Goal: Transaction & Acquisition: Purchase product/service

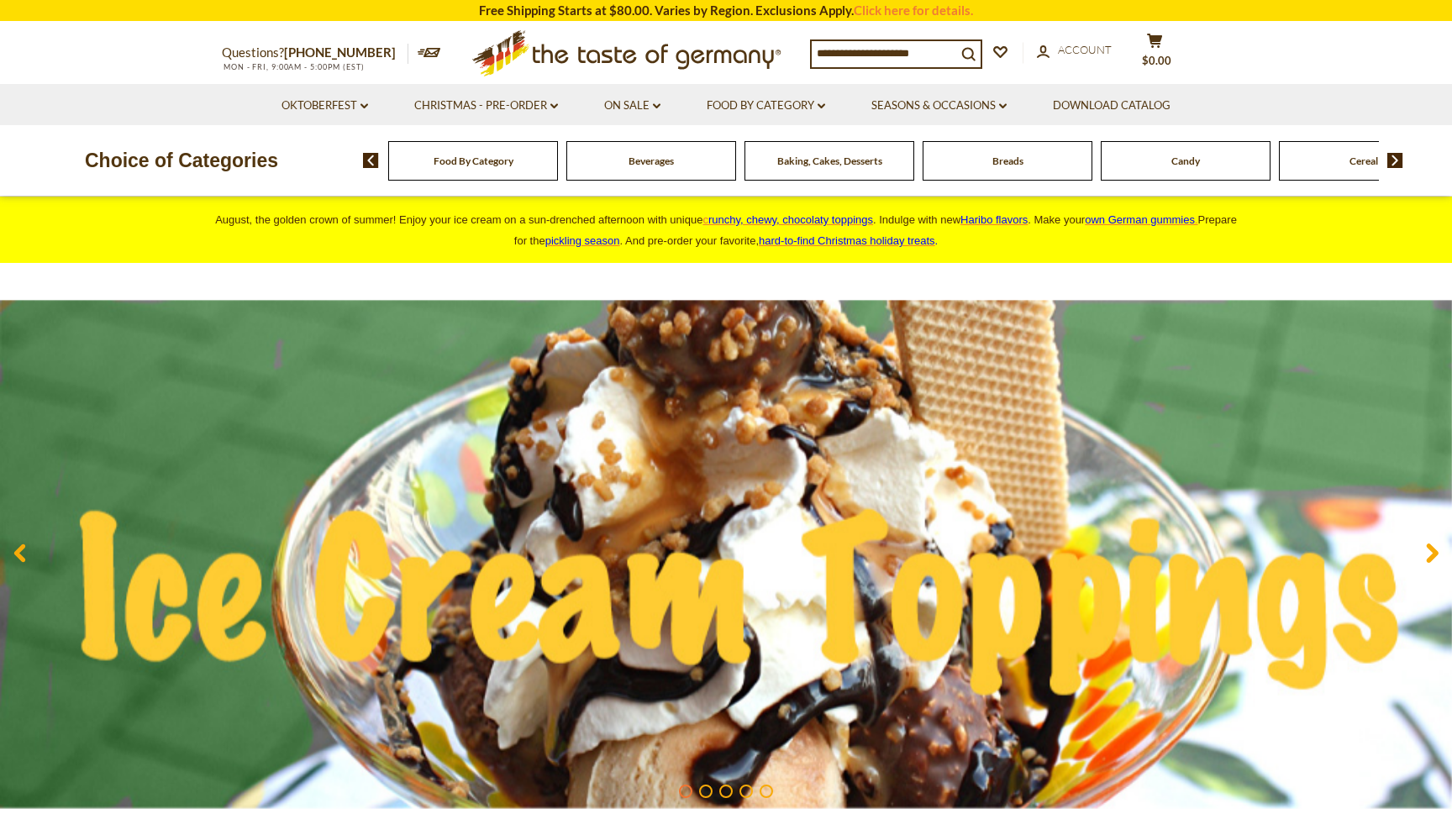
click at [905, 54] on input at bounding box center [884, 53] width 145 height 24
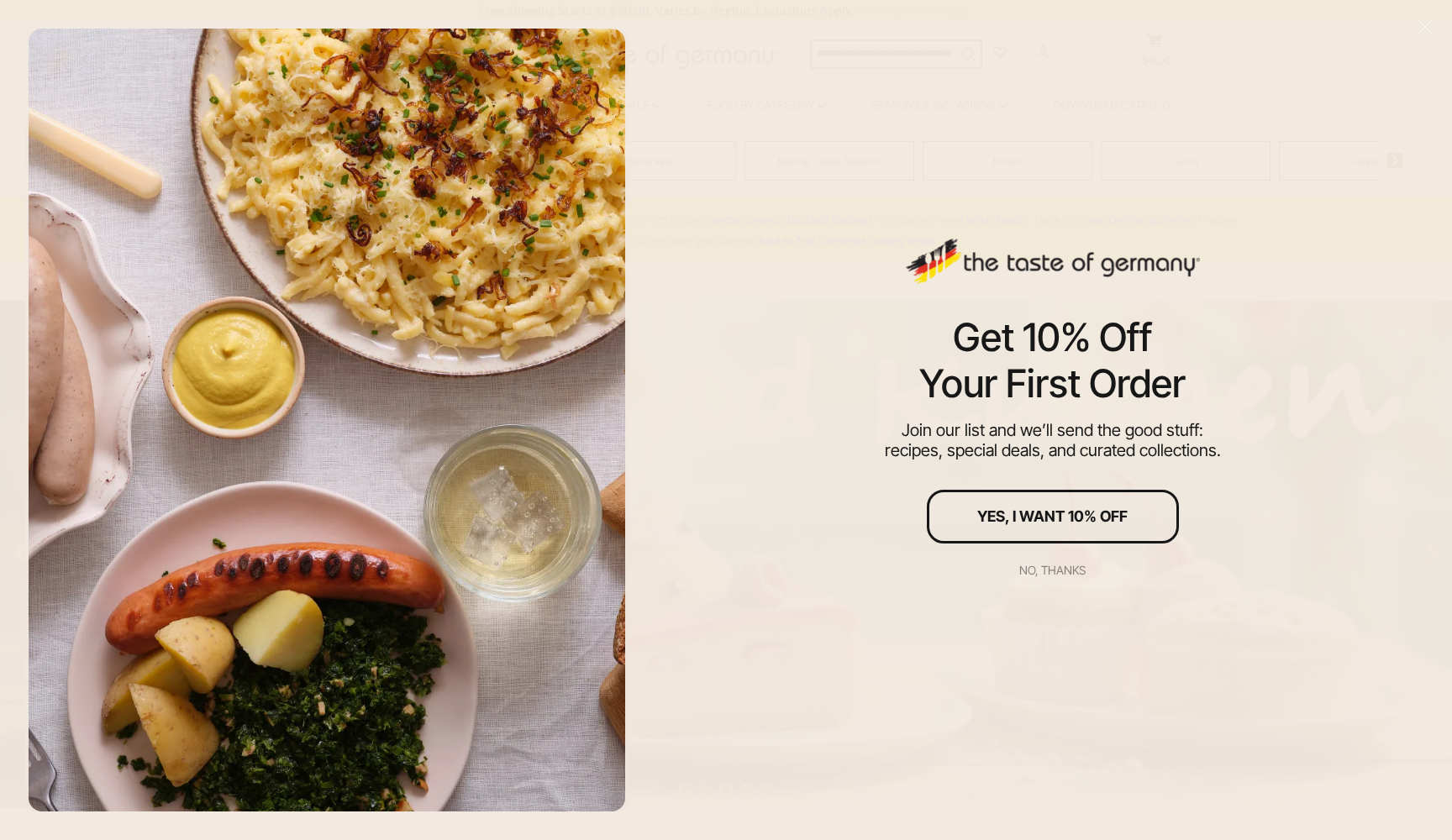
click at [1062, 570] on div "No, thanks" at bounding box center [1052, 570] width 66 height 12
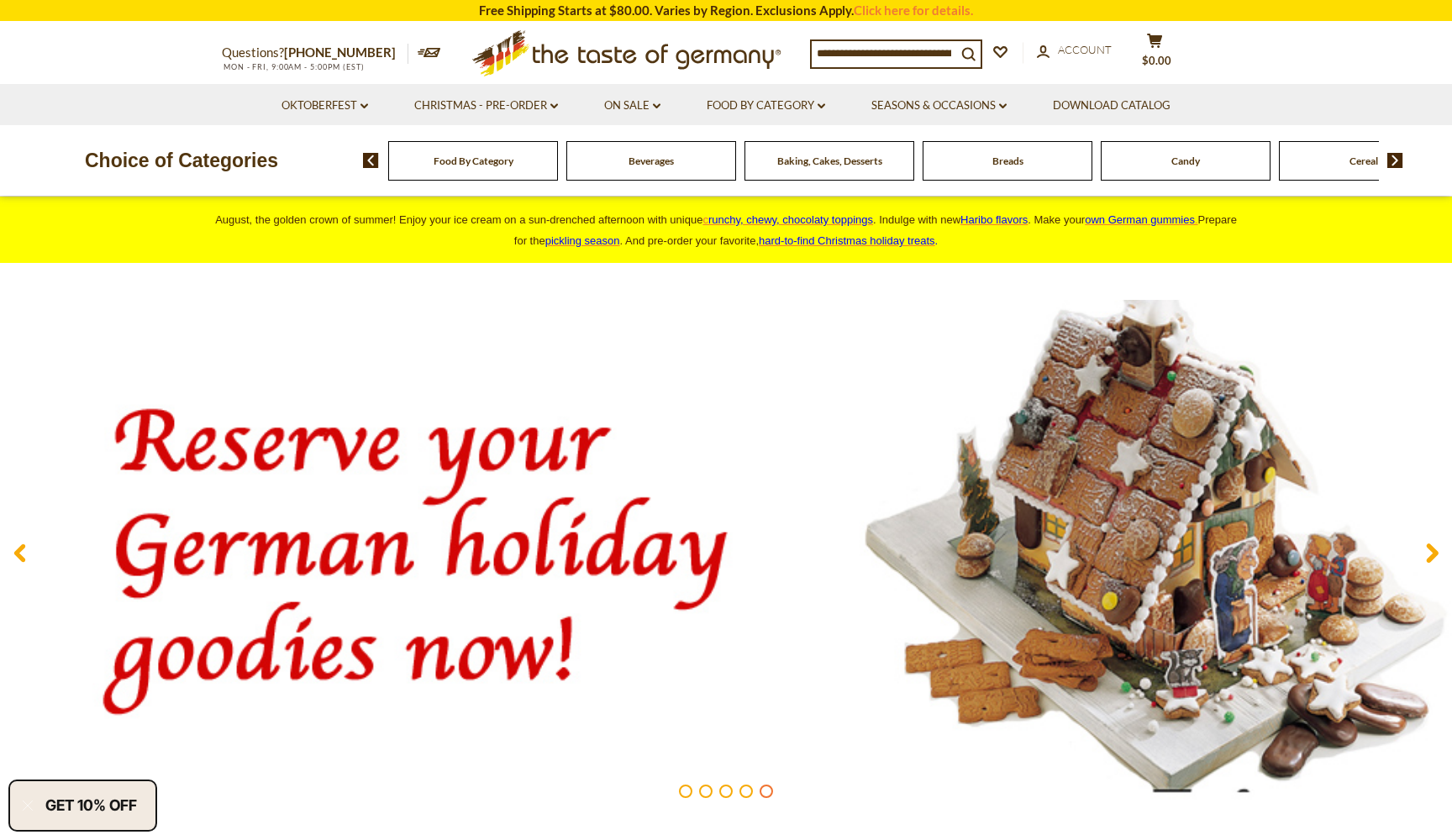
click at [888, 50] on input at bounding box center [884, 53] width 145 height 24
type input "*******"
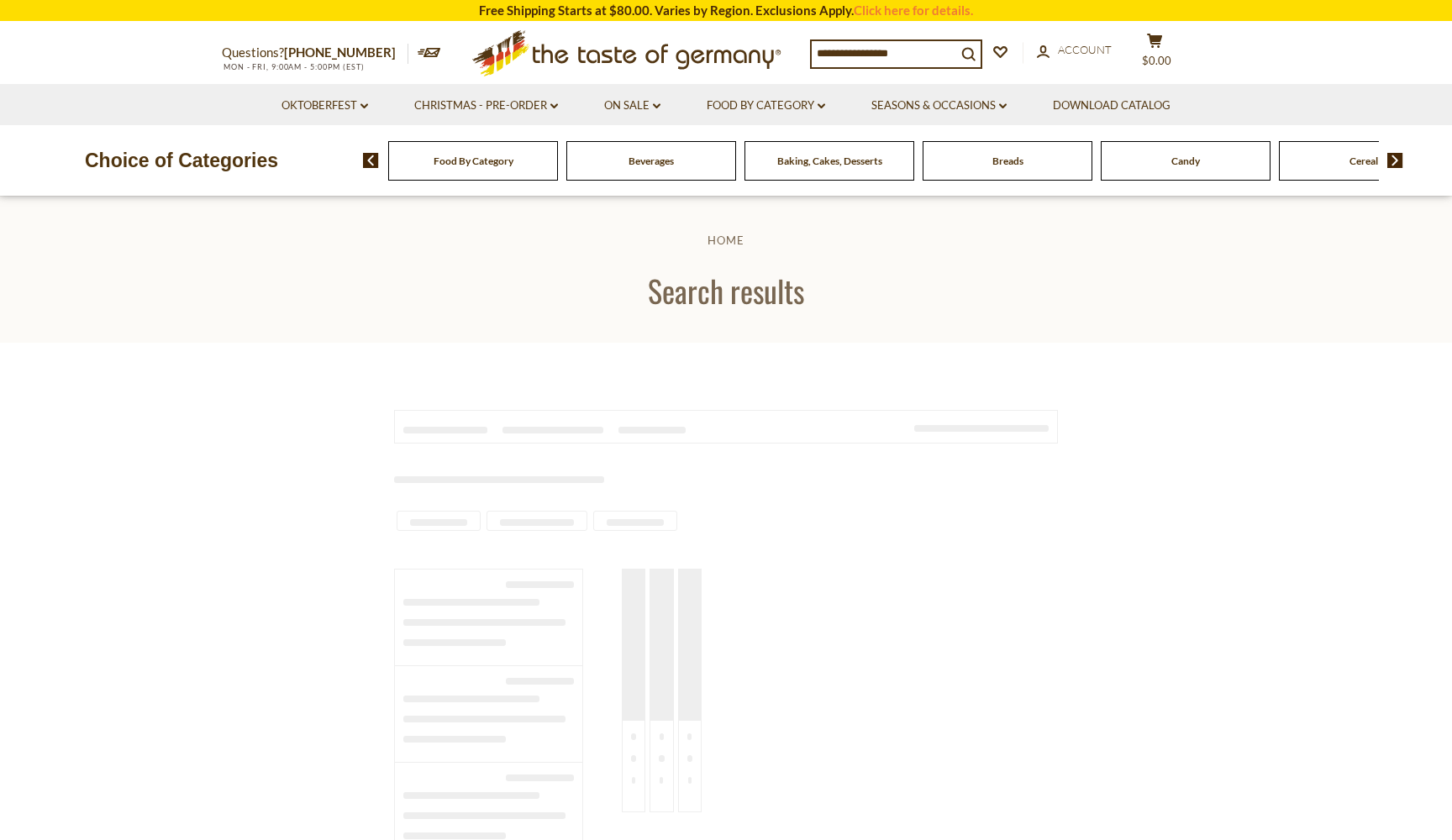
type input "*******"
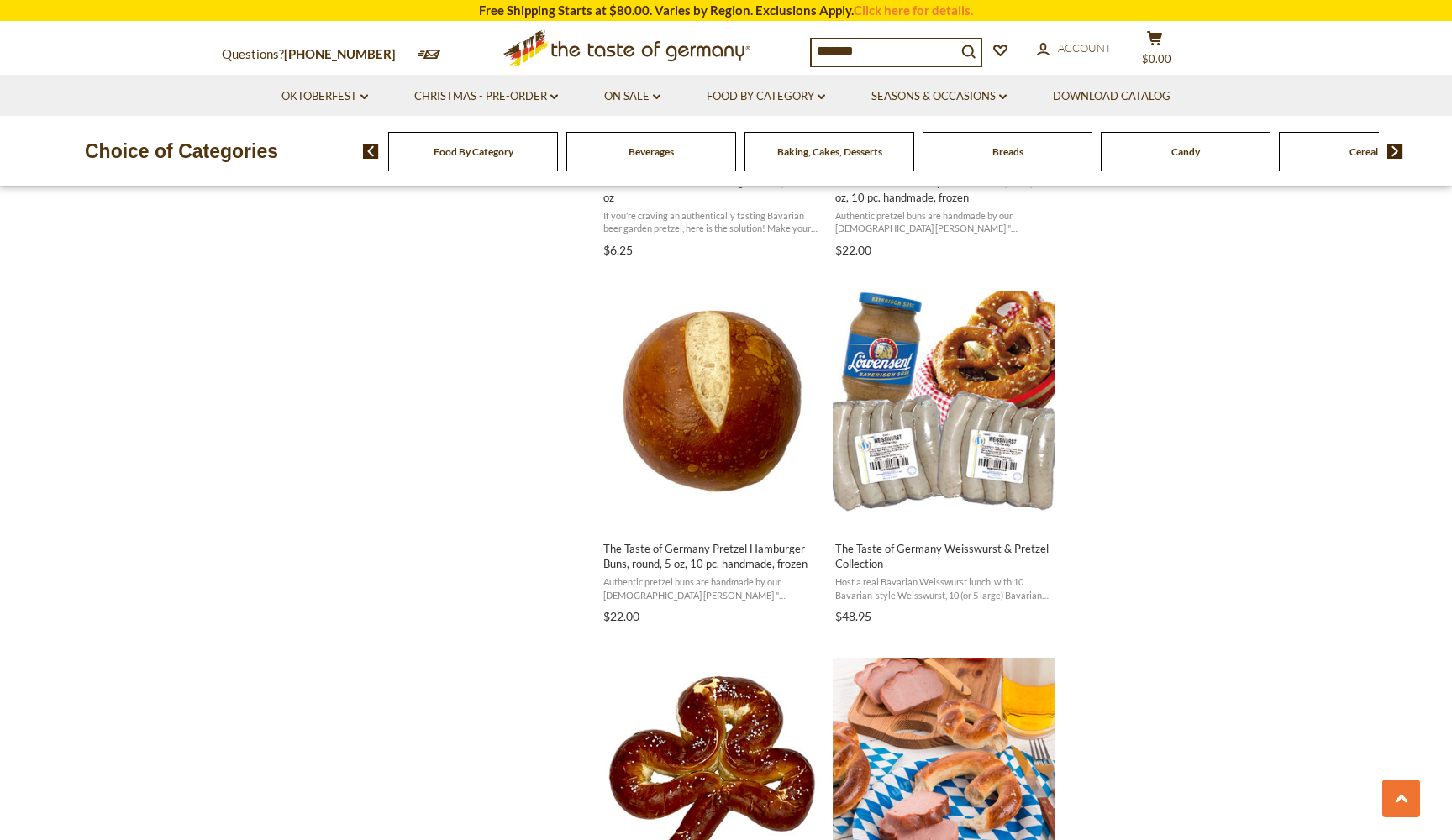
scroll to position [1698, 0]
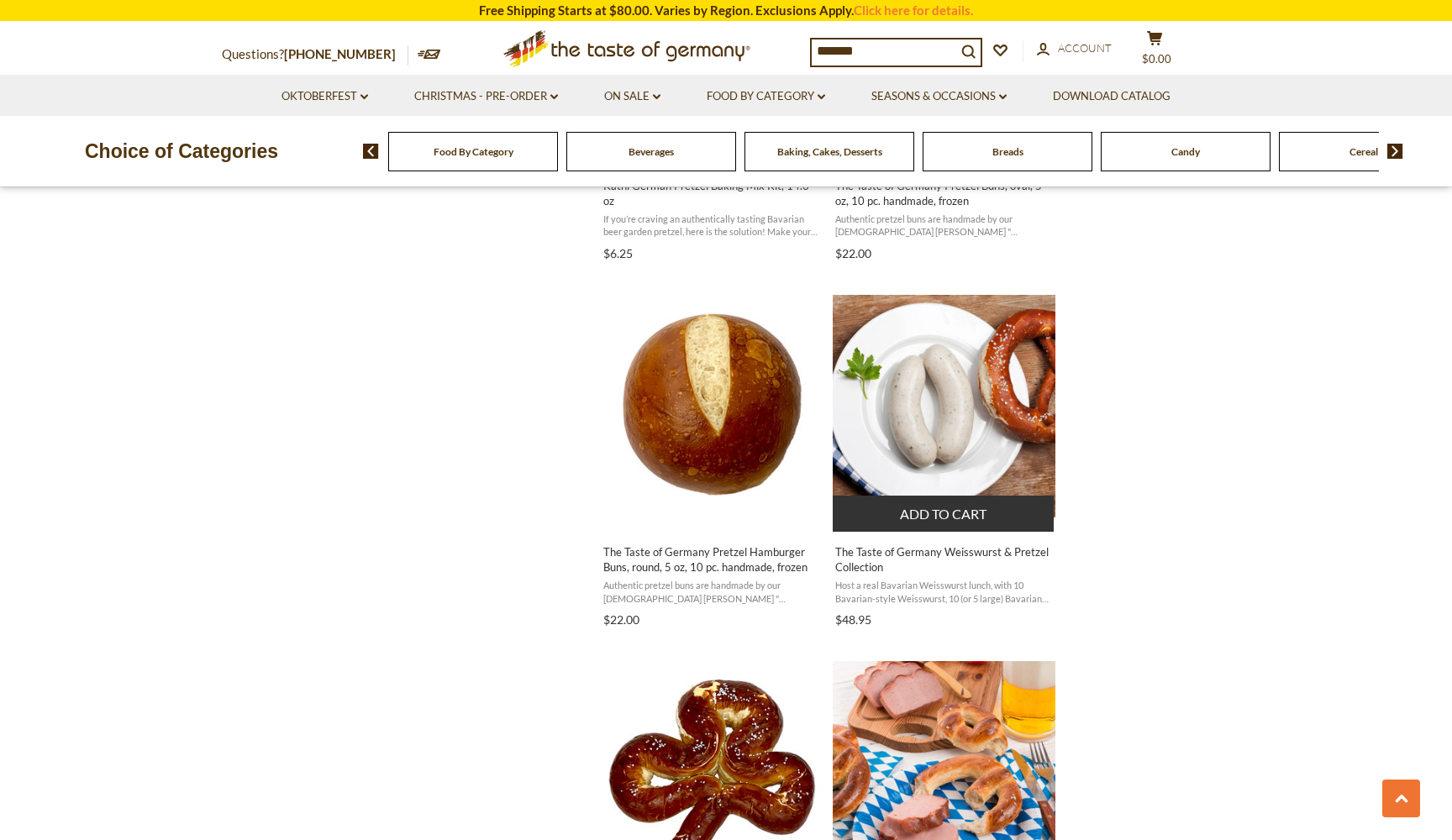
click at [1038, 380] on img "The Taste of Germany Weisswurst & Pretzel Collection" at bounding box center [944, 406] width 223 height 223
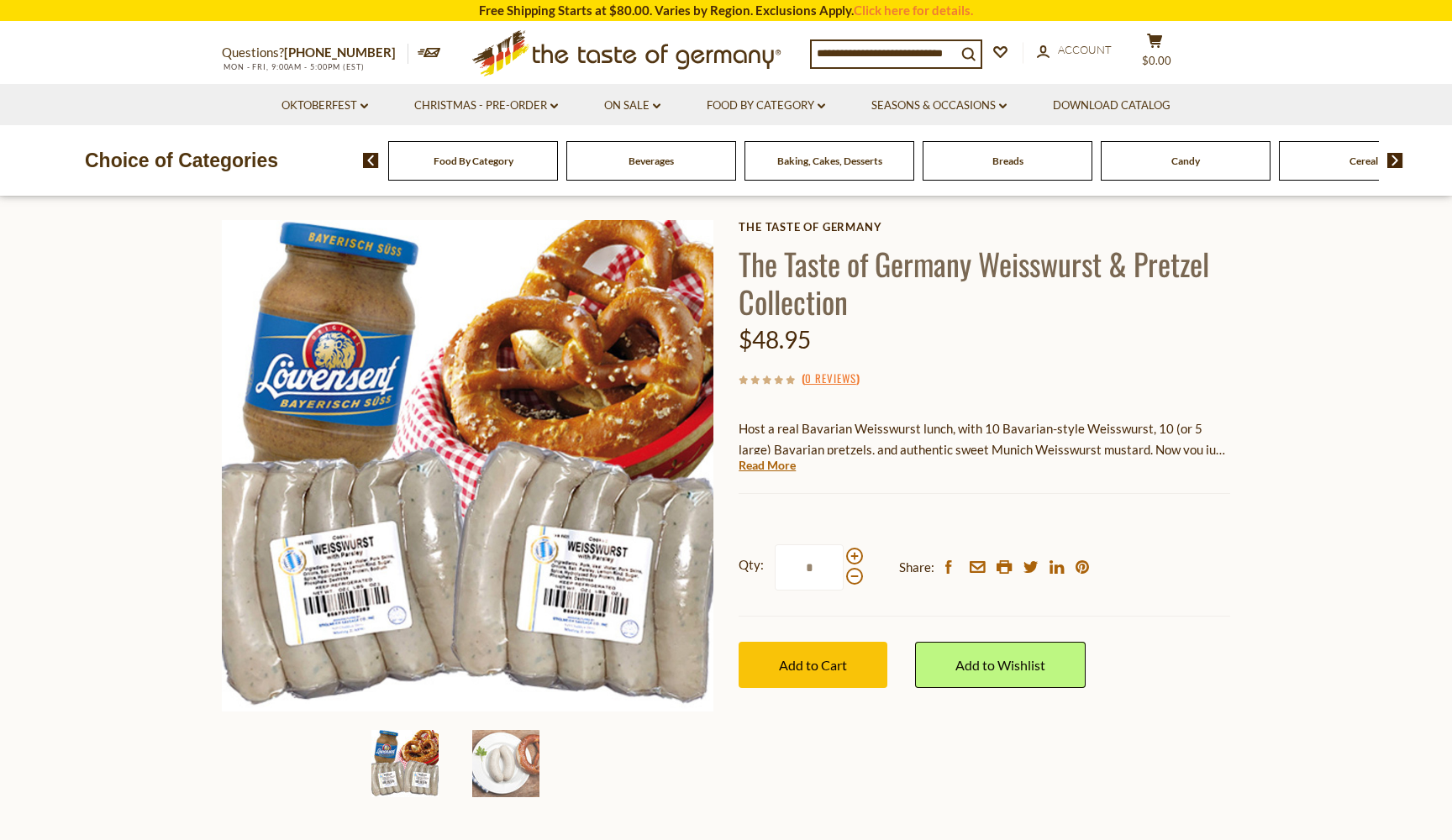
scroll to position [72, 0]
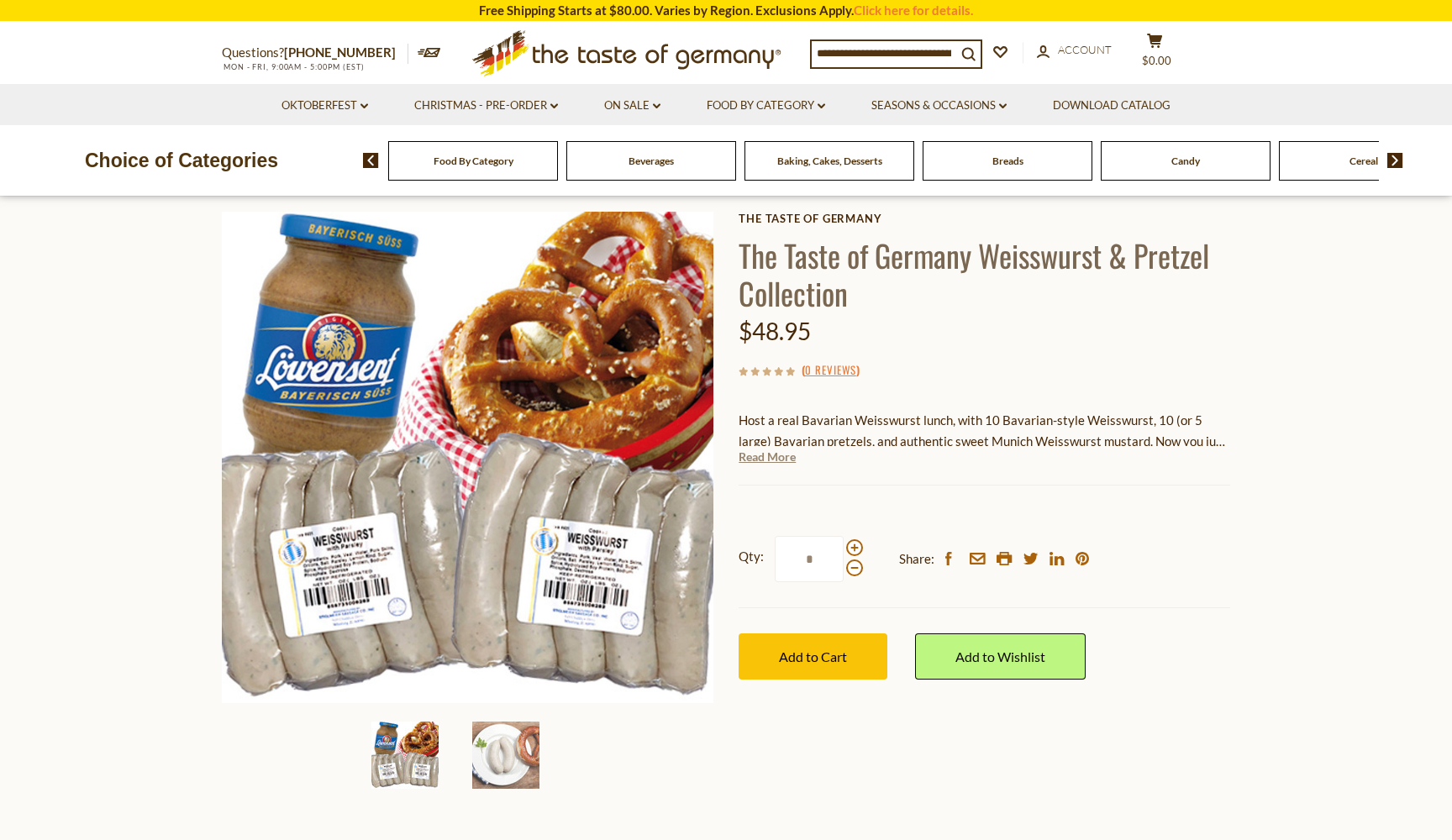
click at [773, 458] on link "Read More" at bounding box center [767, 457] width 57 height 17
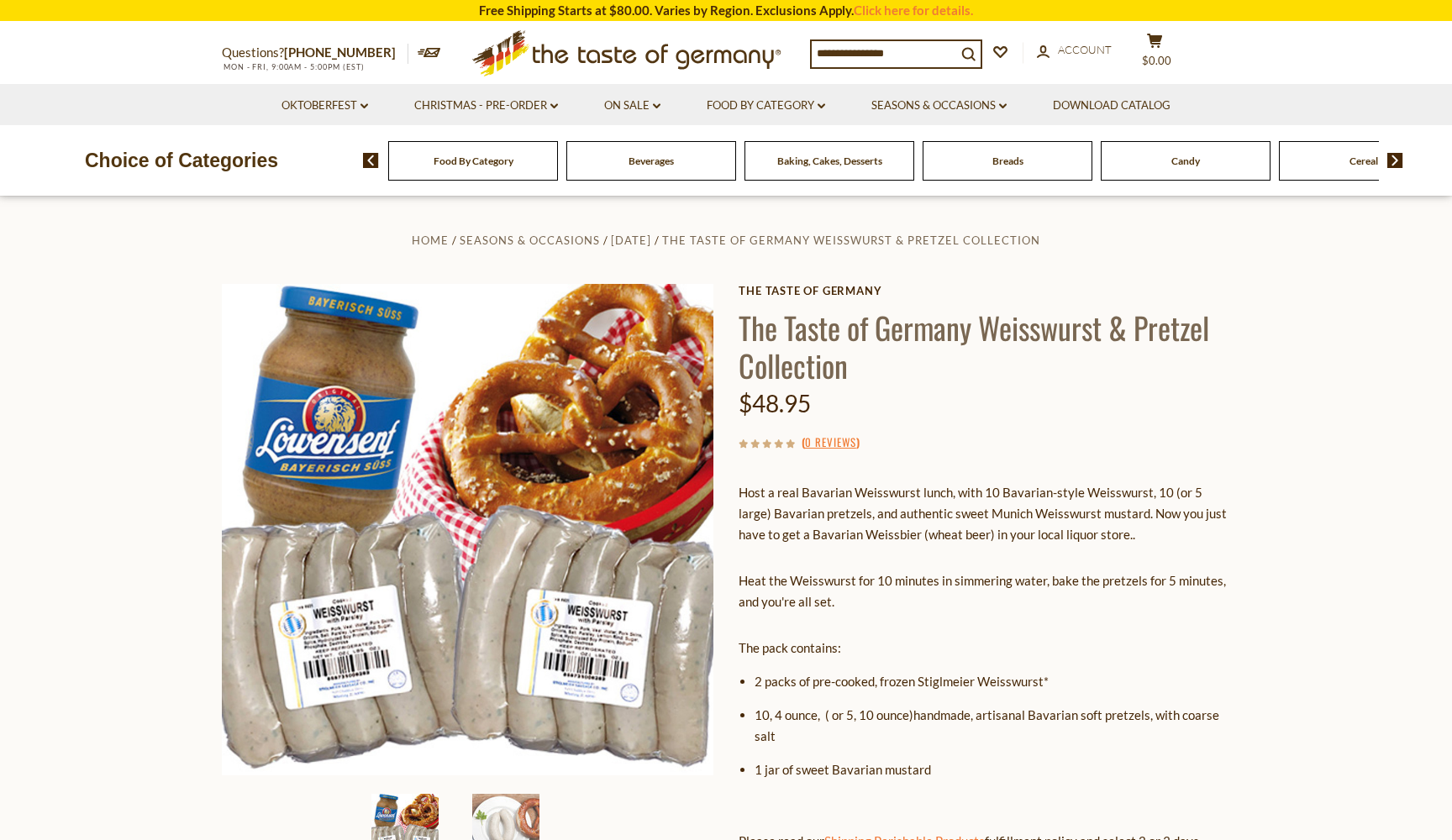
scroll to position [0, 0]
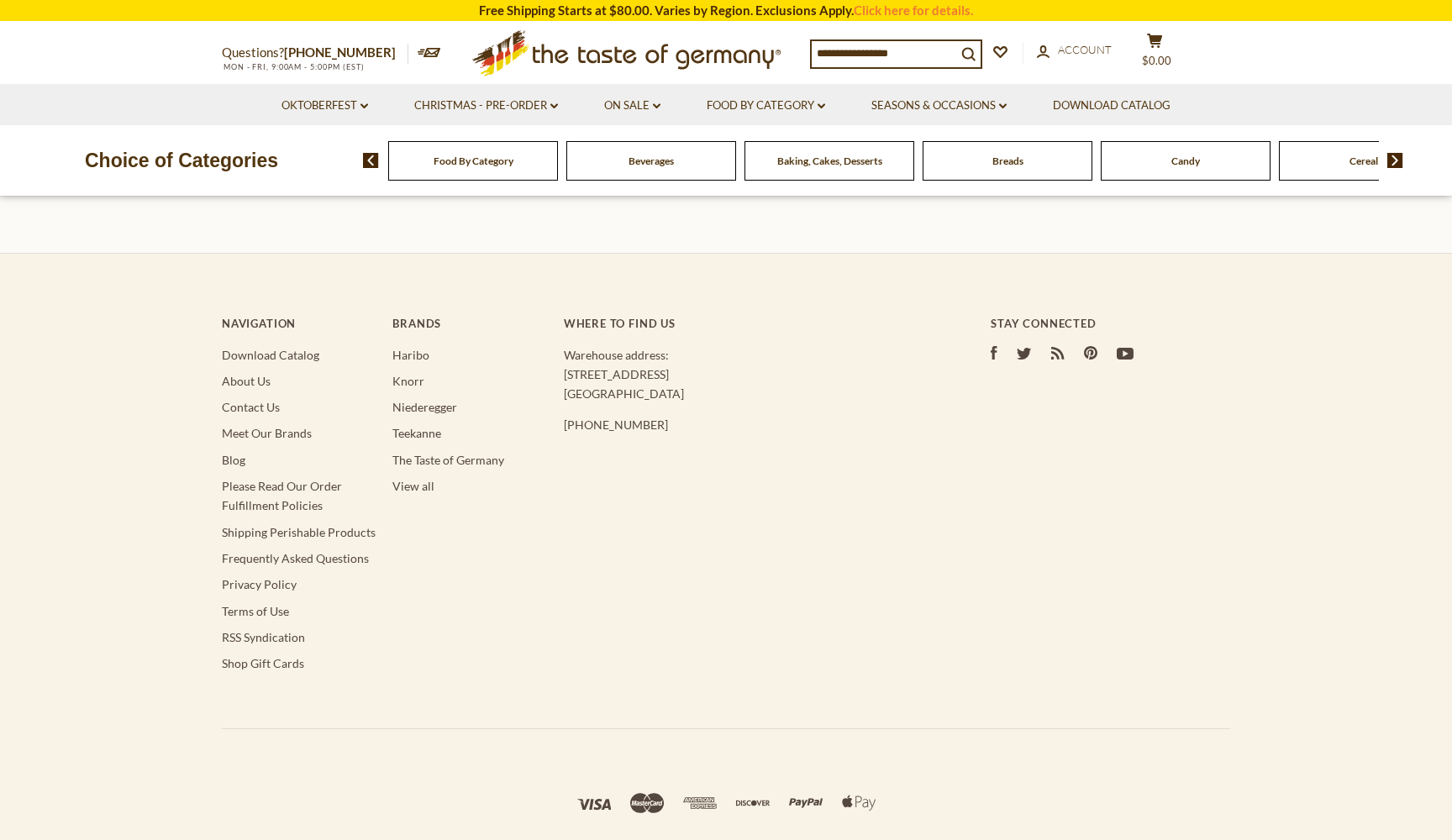
type input "*******"
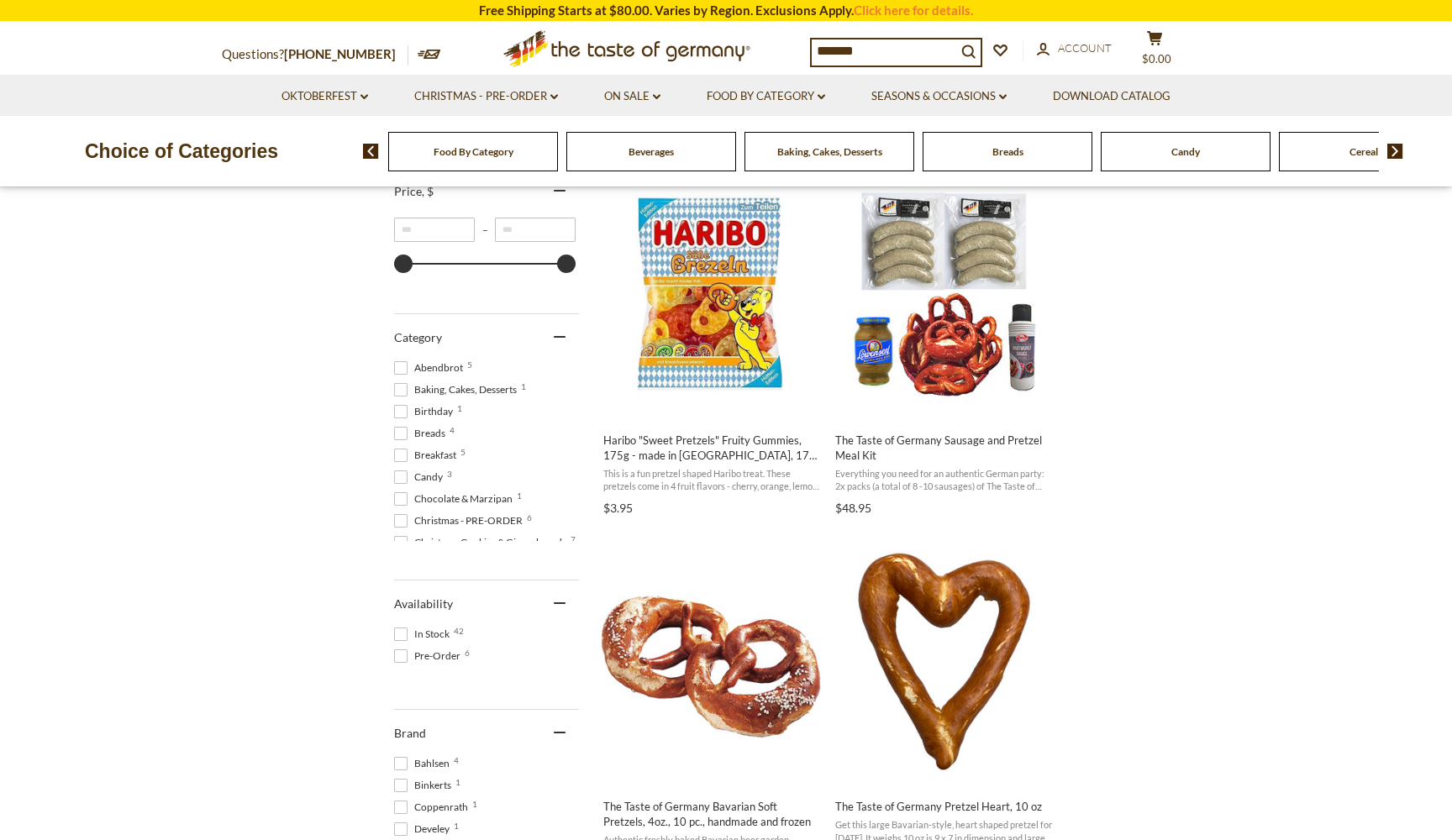
scroll to position [466, 0]
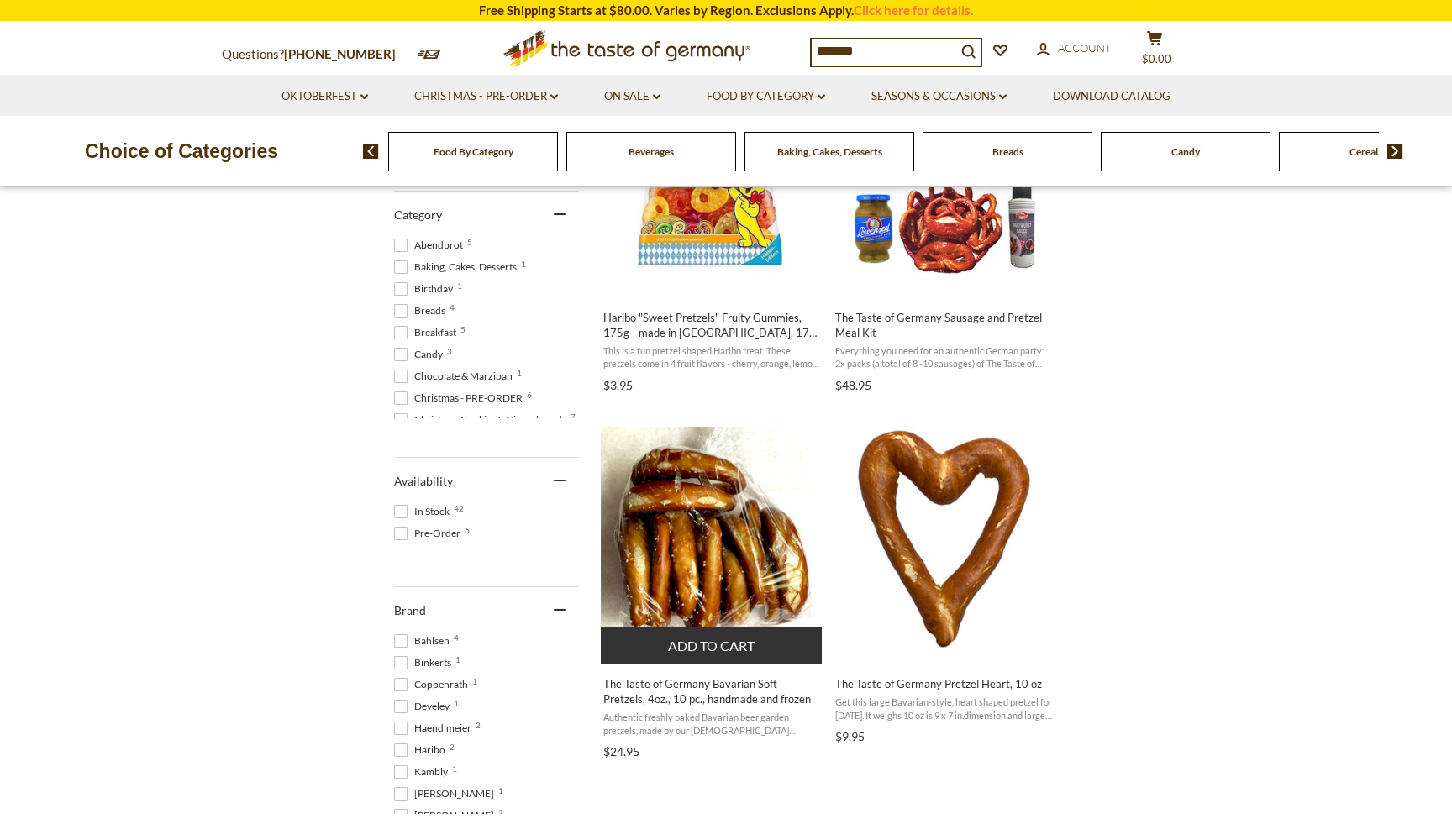
click at [749, 553] on img "The Taste of Germany Bavarian Soft Pretzels, 4oz., 10 pc., handmade and frozen" at bounding box center [712, 538] width 223 height 223
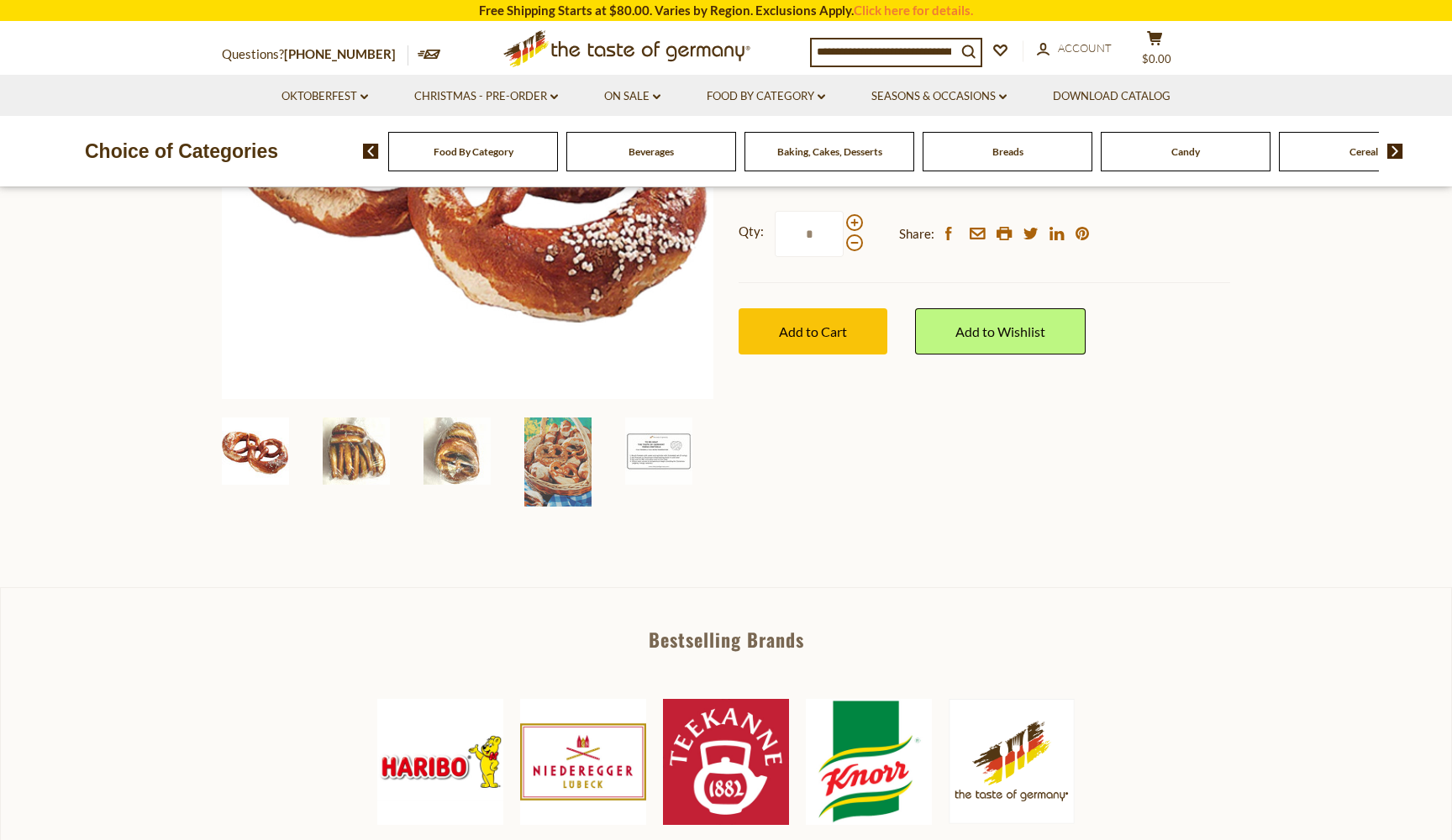
scroll to position [370, 0]
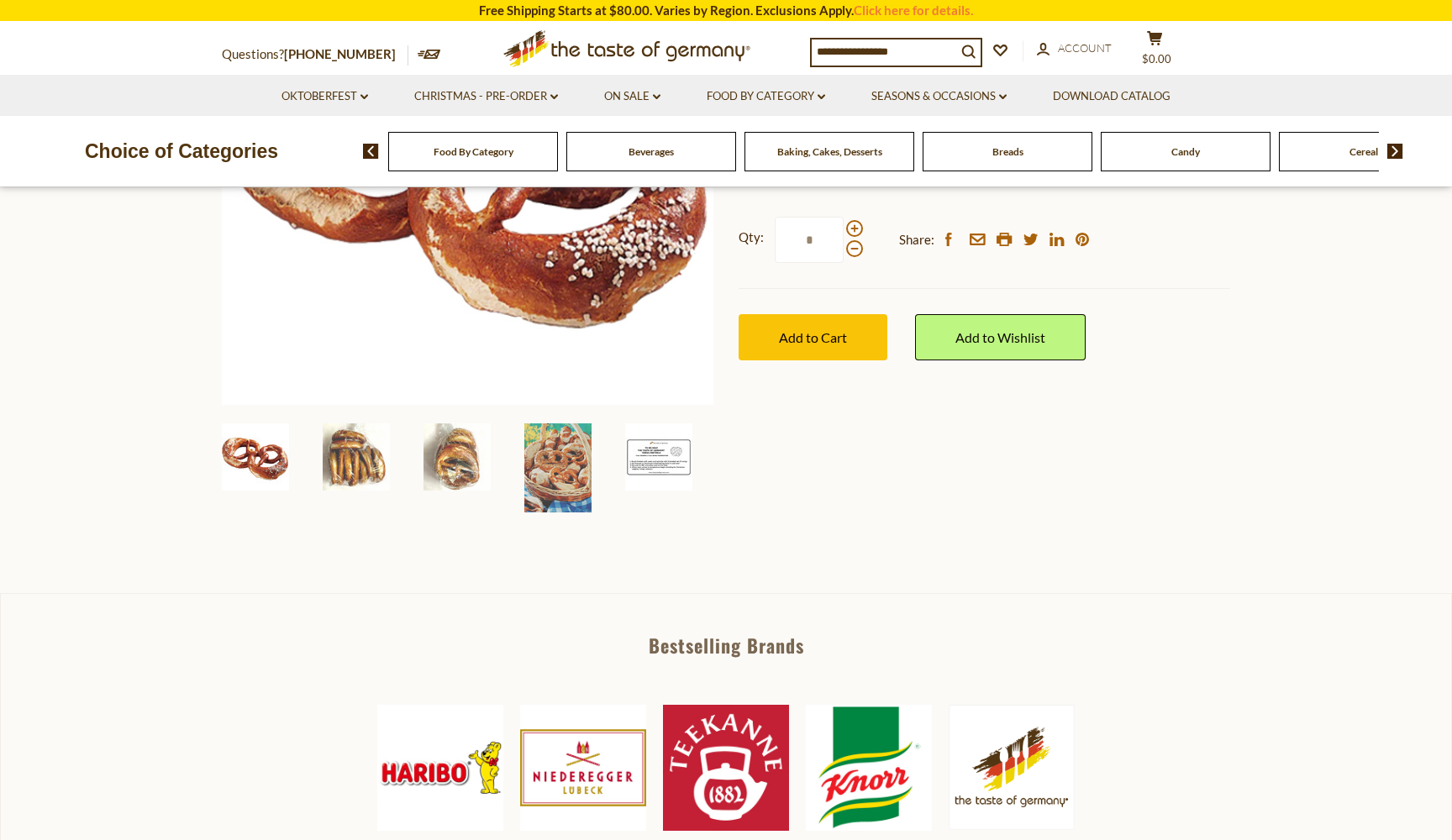
click at [666, 445] on img at bounding box center [659, 457] width 67 height 67
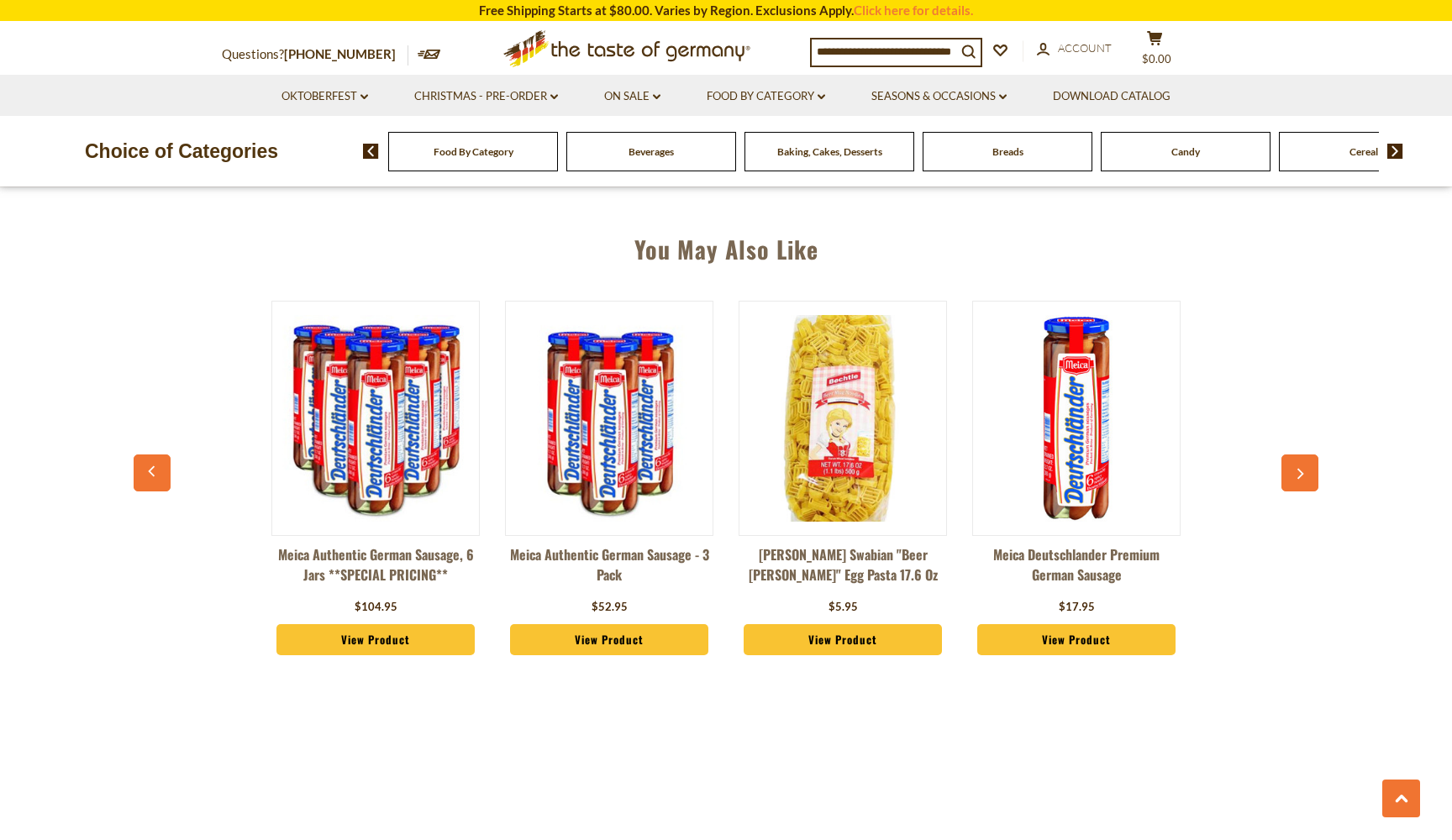
scroll to position [1177, 0]
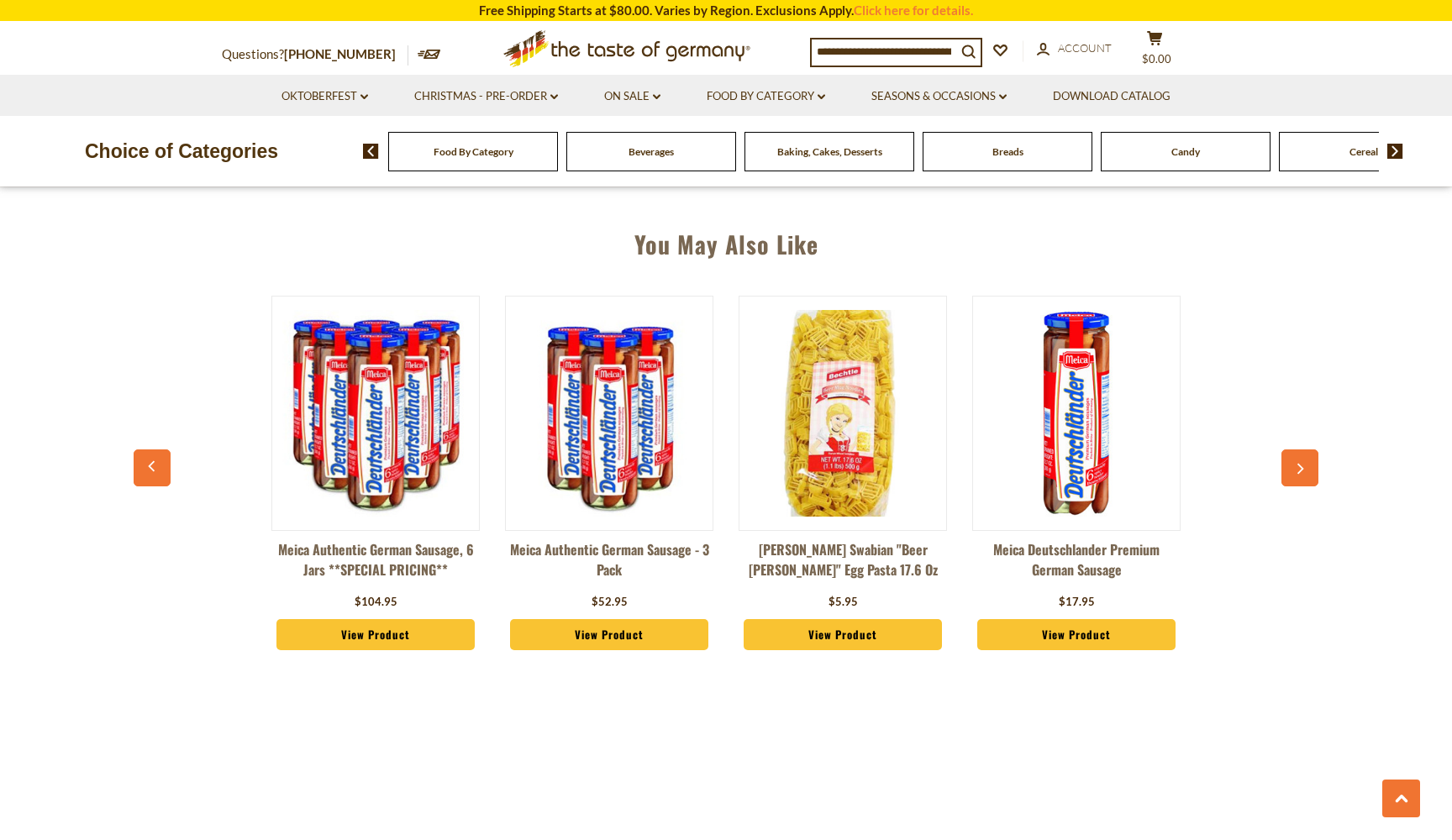
click at [888, 455] on img at bounding box center [843, 414] width 207 height 207
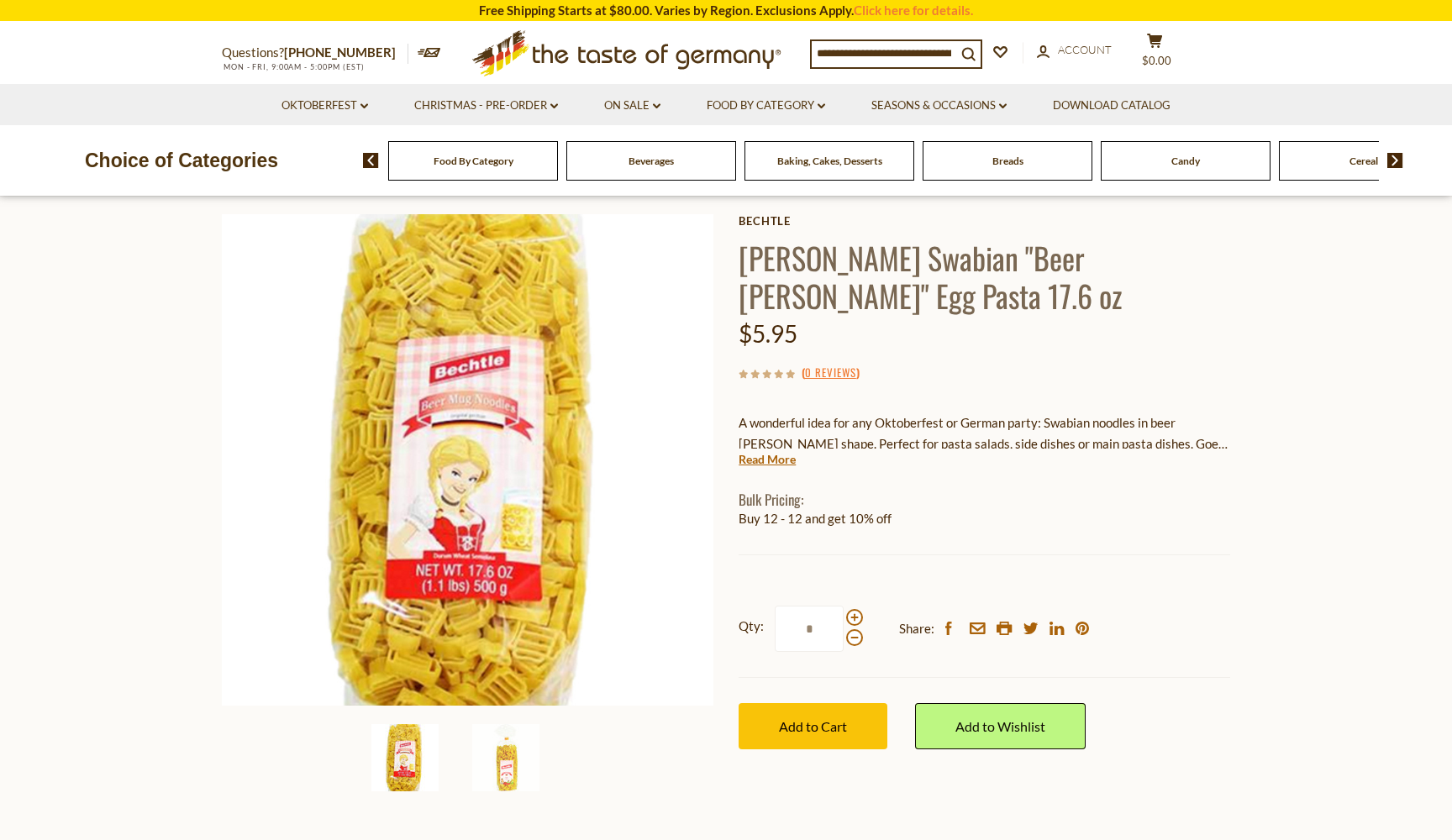
scroll to position [68, 0]
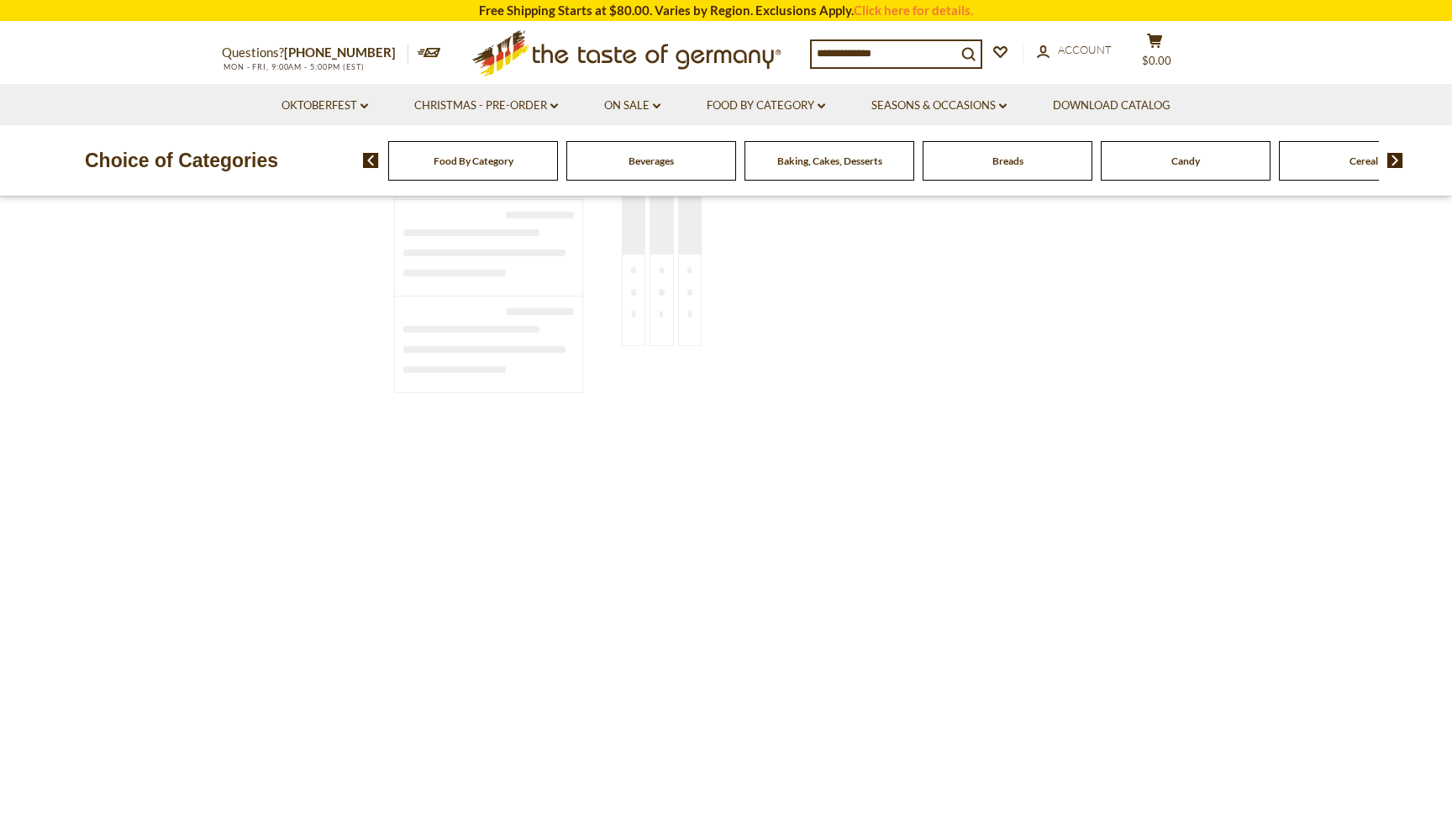
type input "*******"
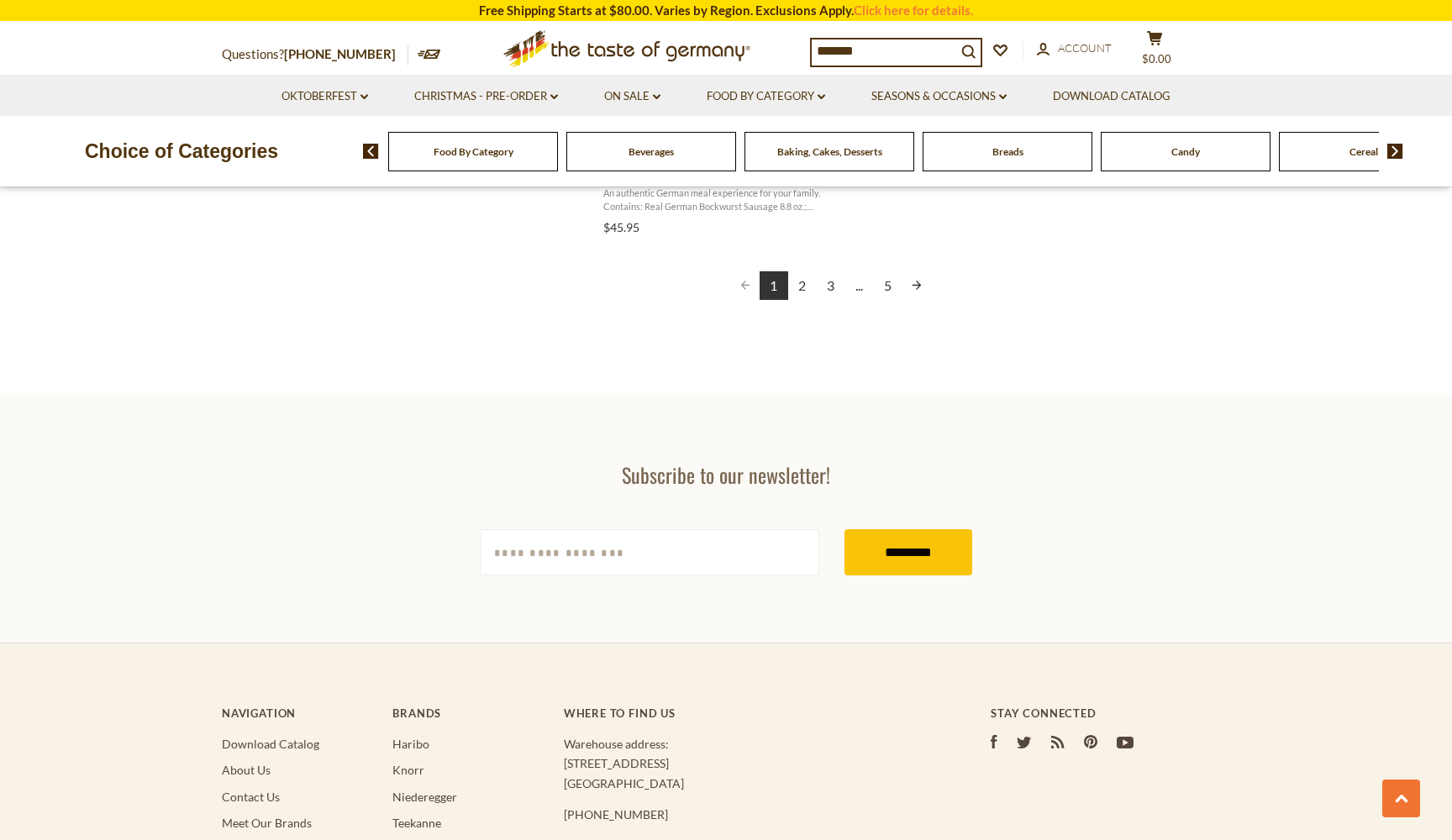
scroll to position [3200, 0]
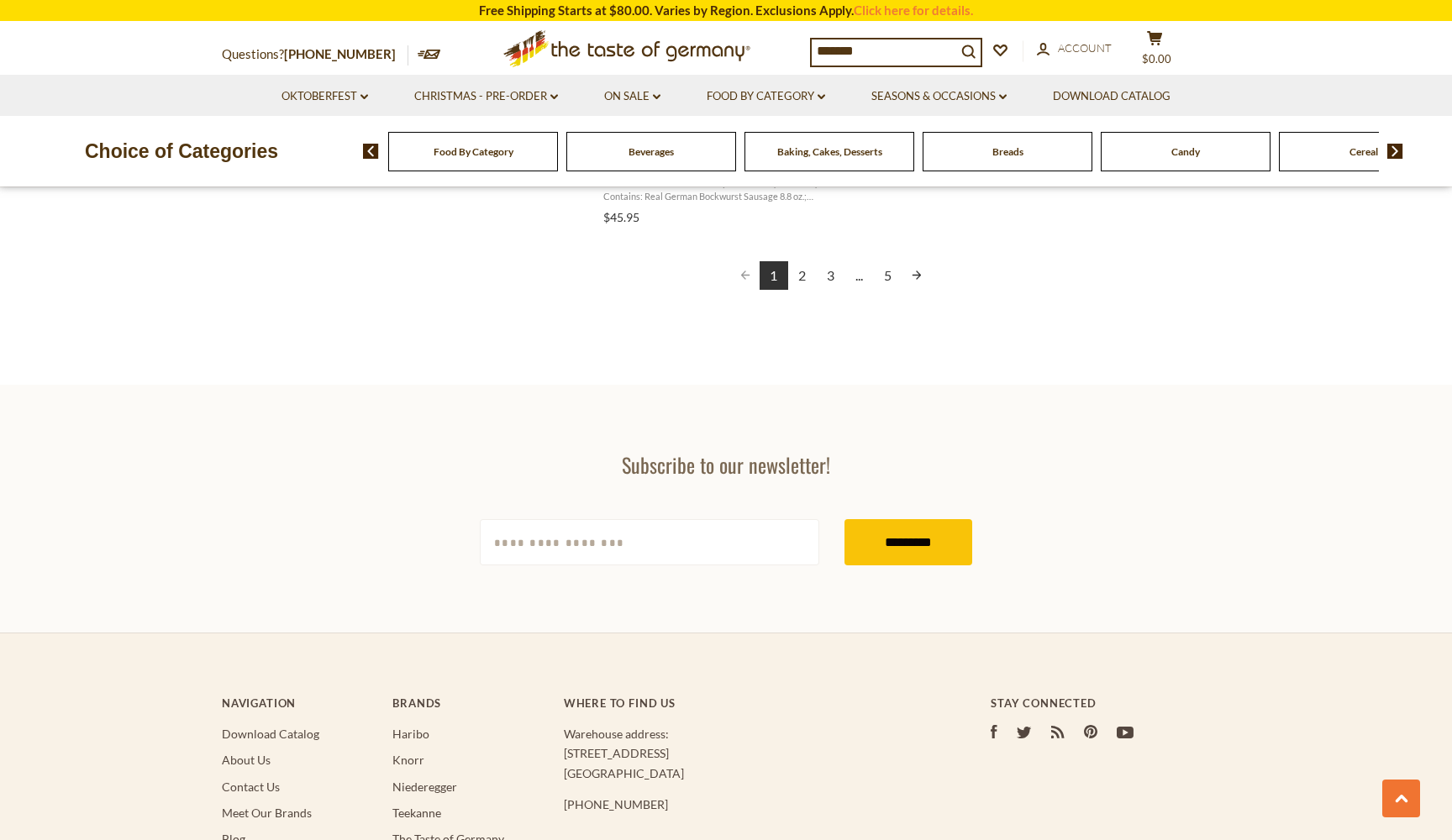
click at [915, 271] on link "Next page" at bounding box center [916, 275] width 29 height 29
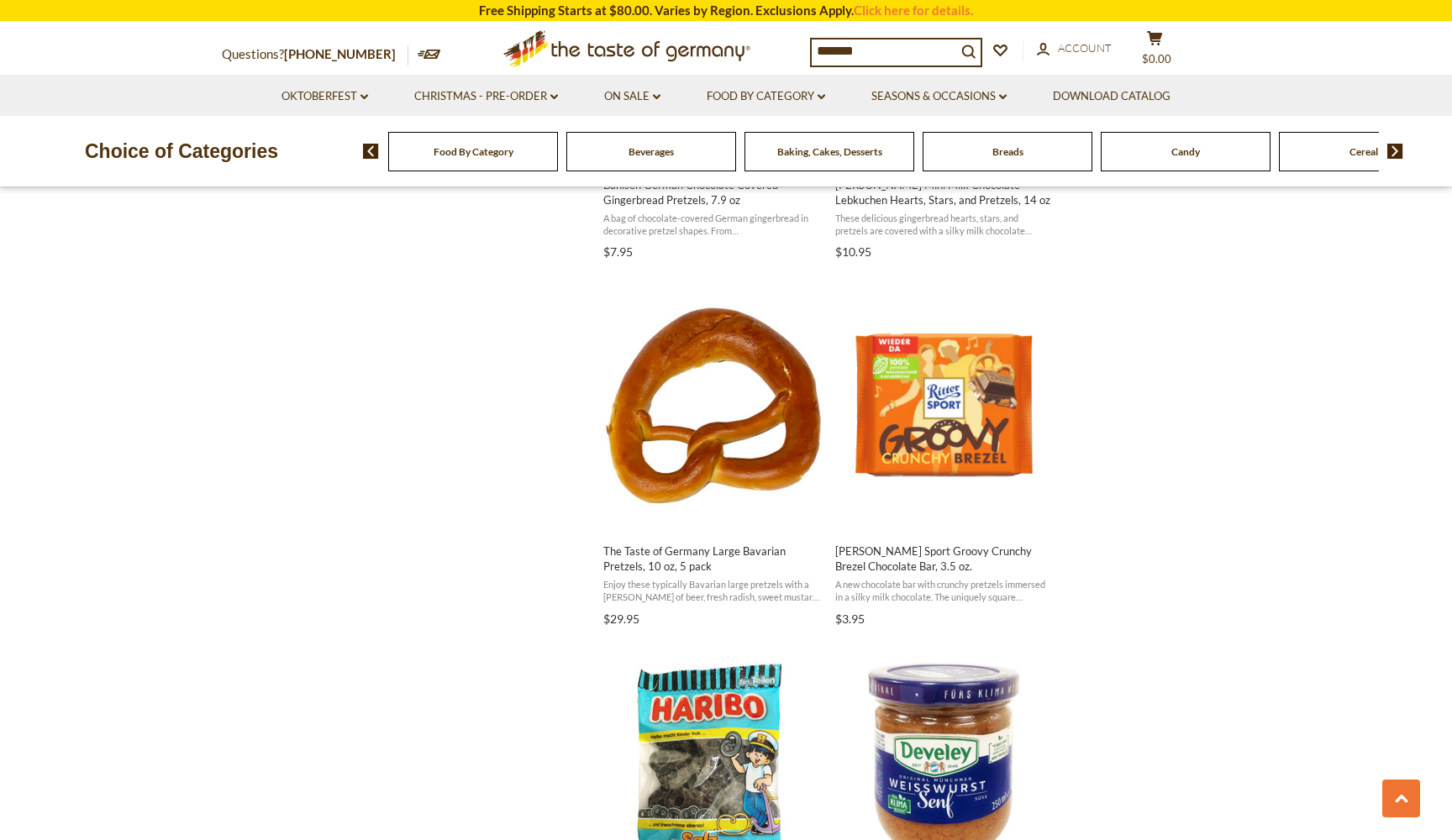
scroll to position [1347, 0]
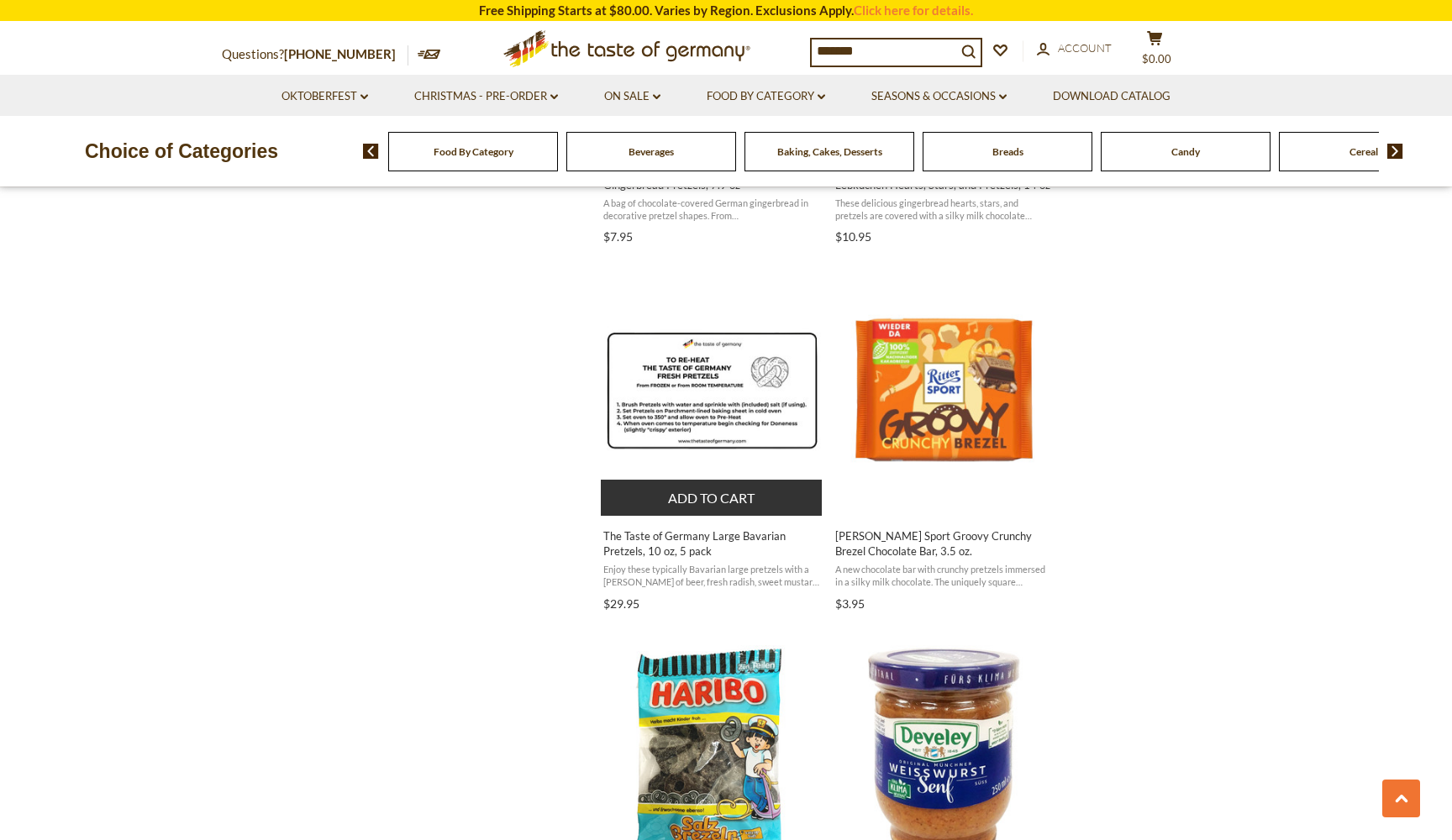
click at [674, 363] on img "The Taste of Germany Large Bavarian Pretzels, 10 oz, 5 pack" at bounding box center [712, 390] width 223 height 223
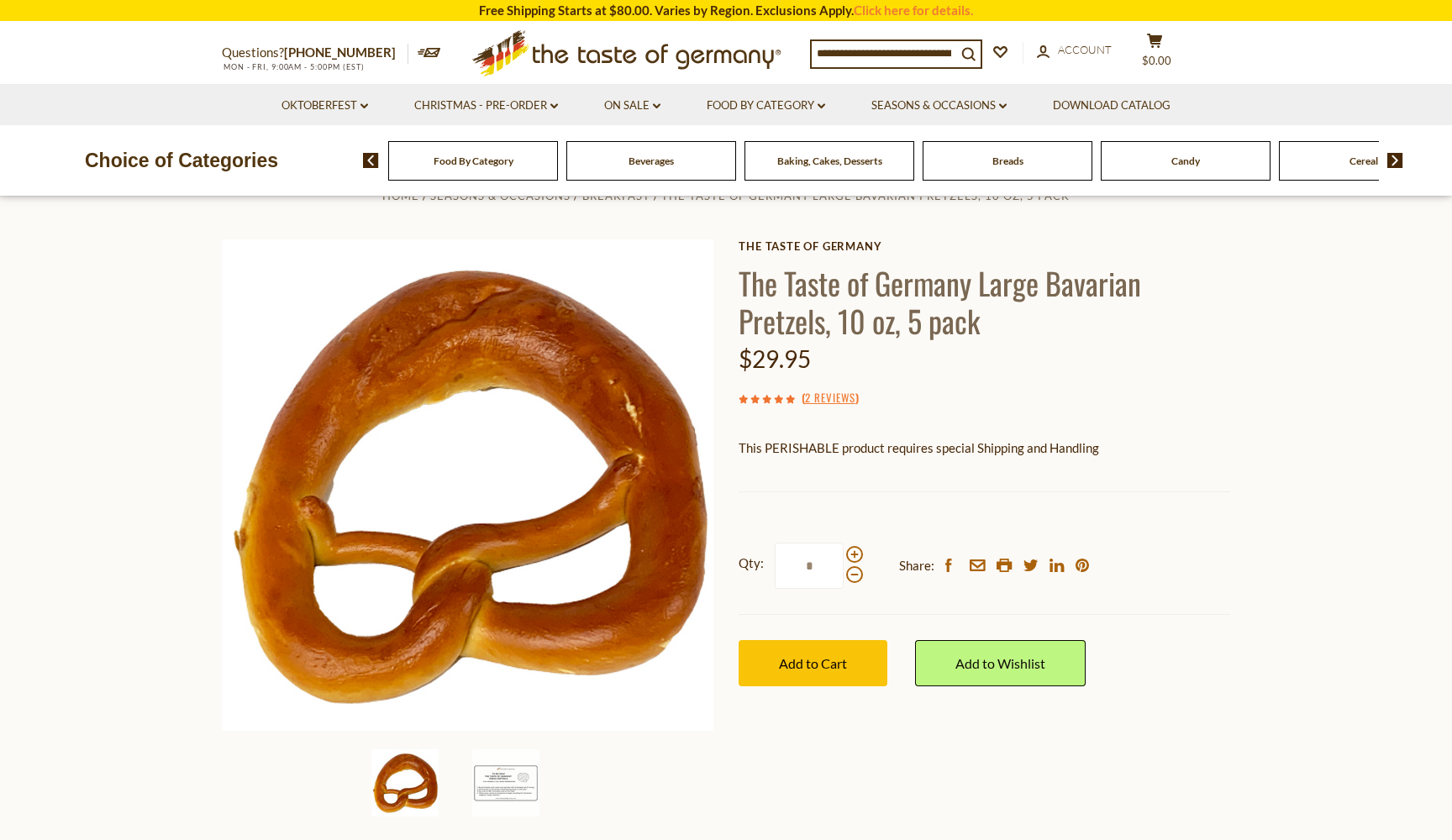
scroll to position [40, 0]
